Goal: Information Seeking & Learning: Learn about a topic

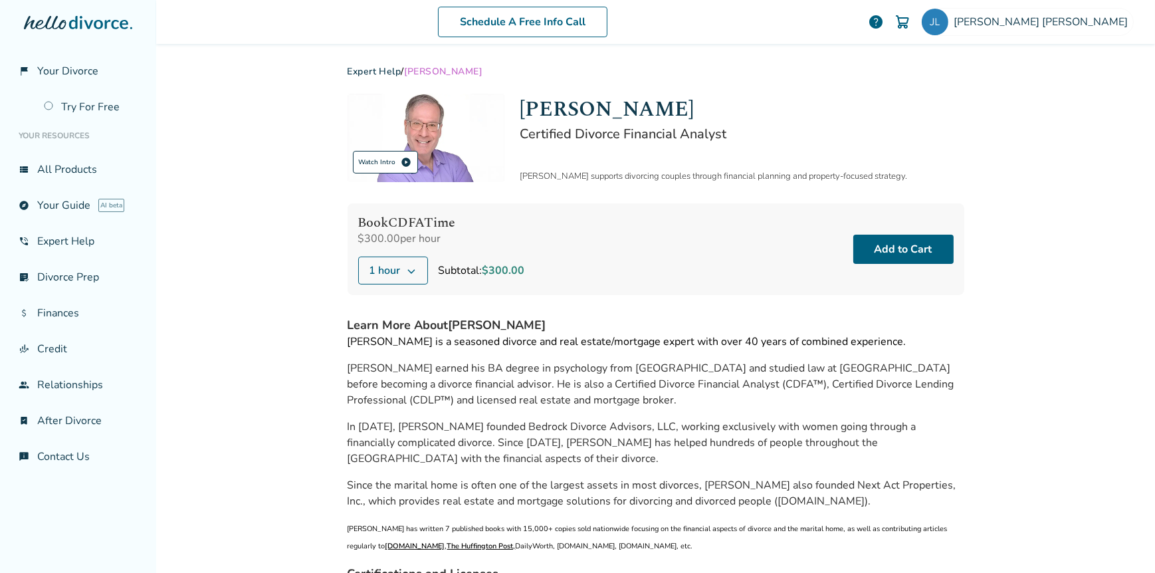
click at [382, 163] on div "Watch Intro play_circle" at bounding box center [385, 162] width 65 height 23
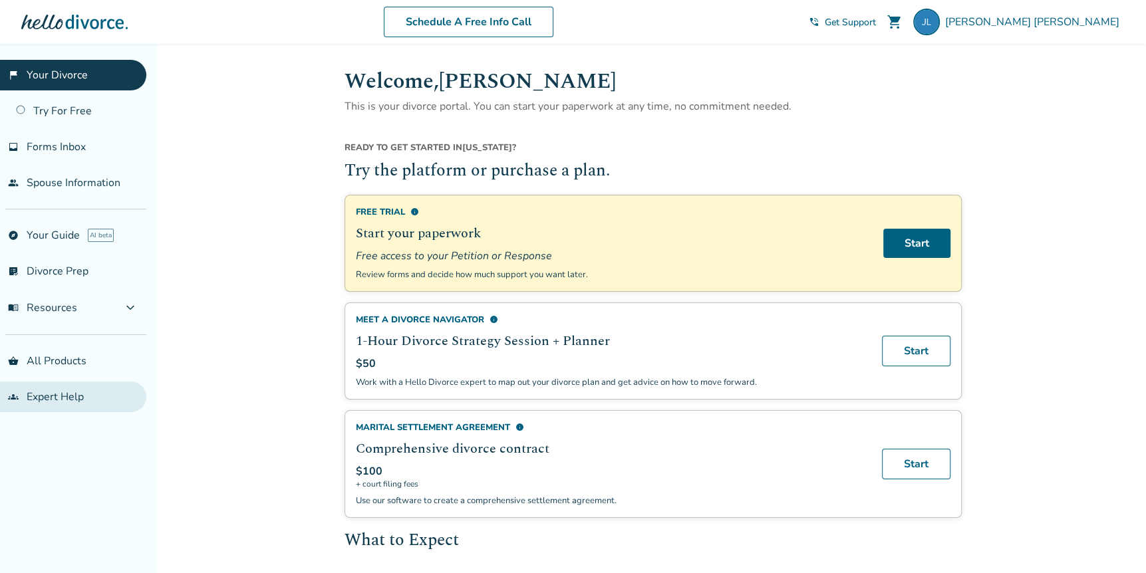
click at [78, 389] on link "groups Expert Help" at bounding box center [73, 397] width 146 height 31
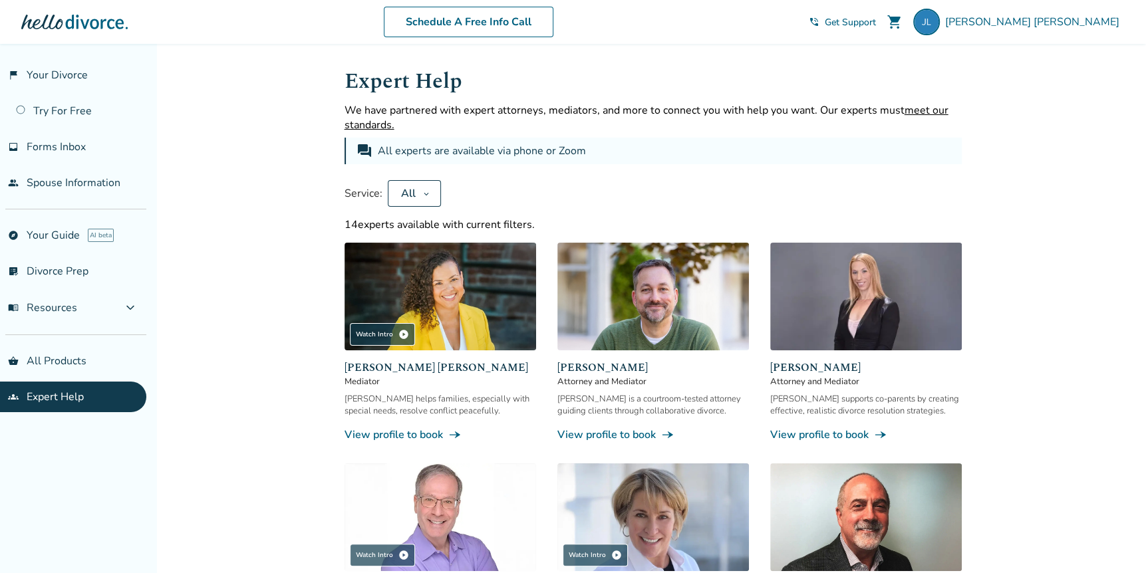
click at [419, 515] on img at bounding box center [439, 517] width 191 height 108
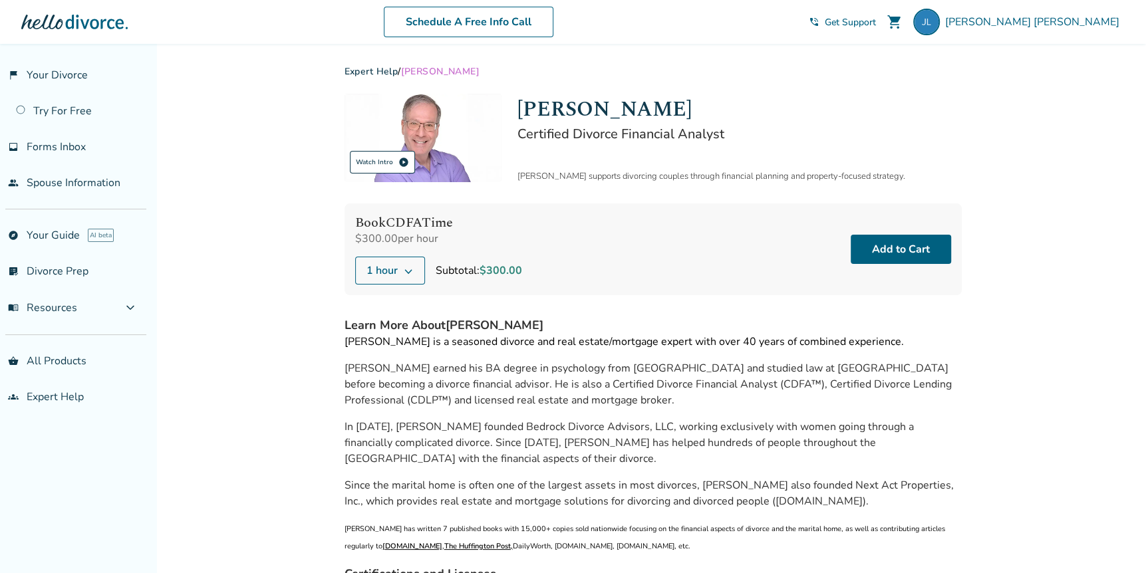
click at [388, 160] on div "Watch Intro play_circle" at bounding box center [382, 162] width 65 height 23
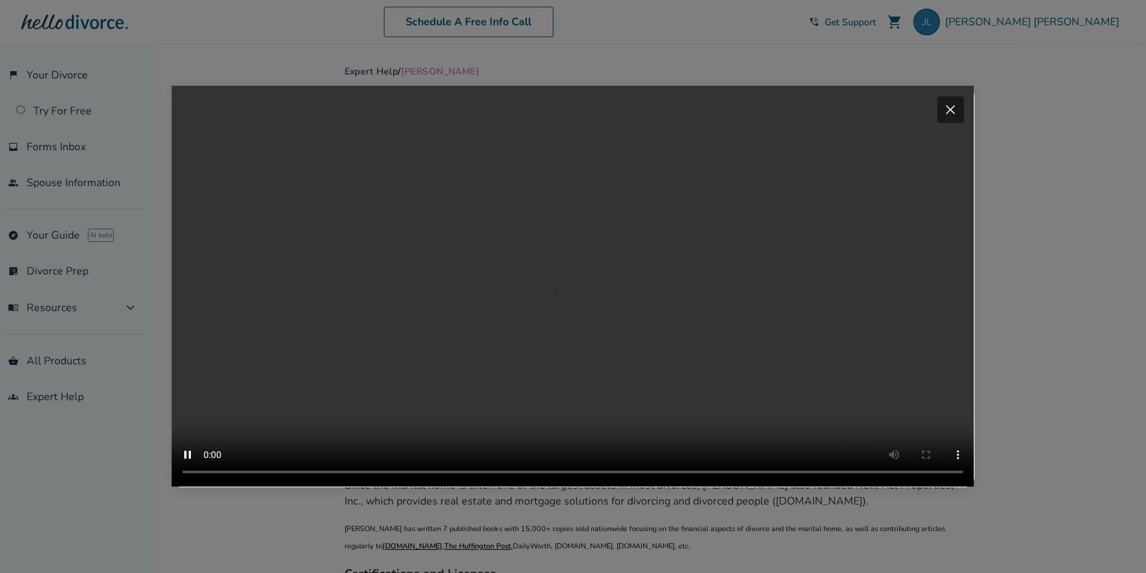
click at [68, 76] on div "Your browser does not support the video tag. close" at bounding box center [573, 286] width 1146 height 573
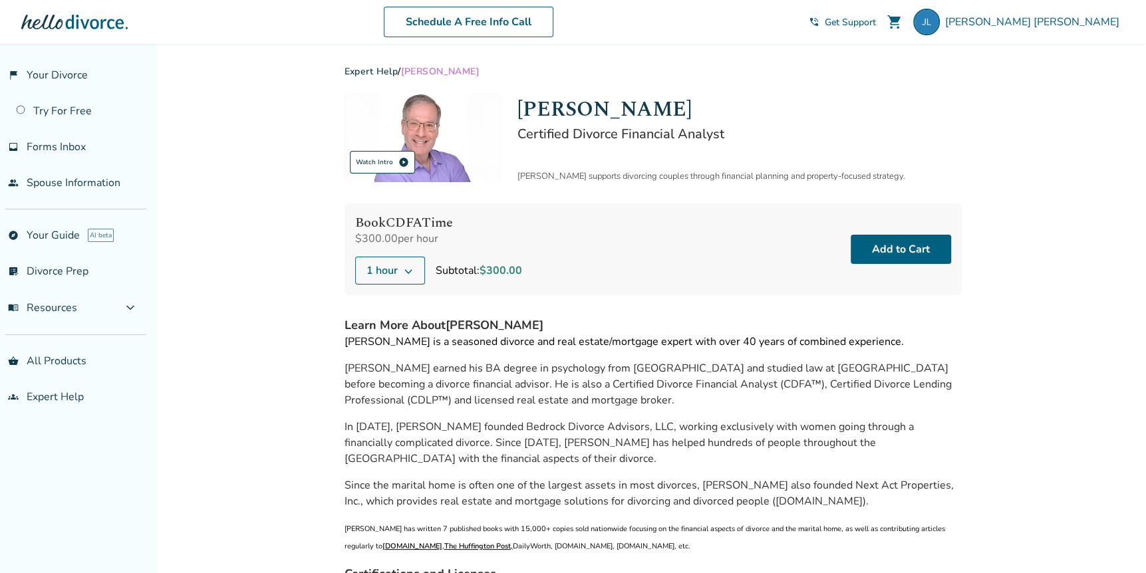
click at [404, 160] on span "play_circle" at bounding box center [403, 162] width 11 height 11
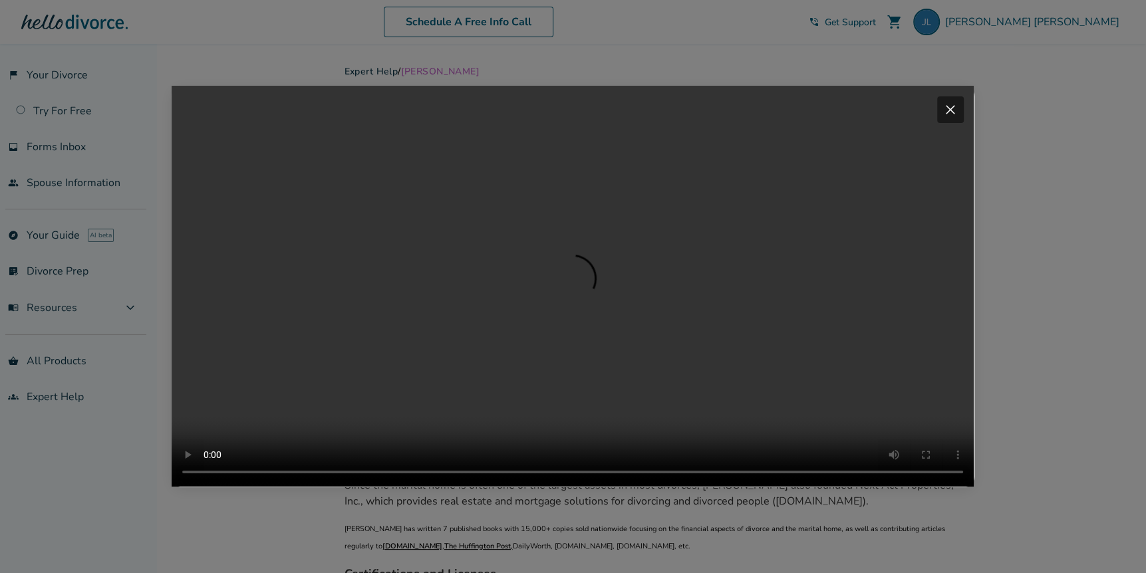
click at [953, 102] on span "close" at bounding box center [950, 110] width 16 height 16
